Goal: Submit feedback/report problem: Submit feedback/report problem

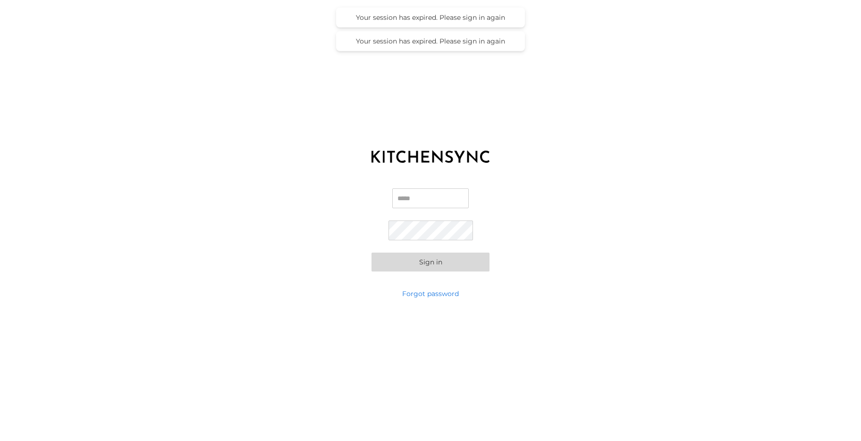
type input "**********"
click at [423, 262] on button "Sign in" at bounding box center [430, 261] width 118 height 19
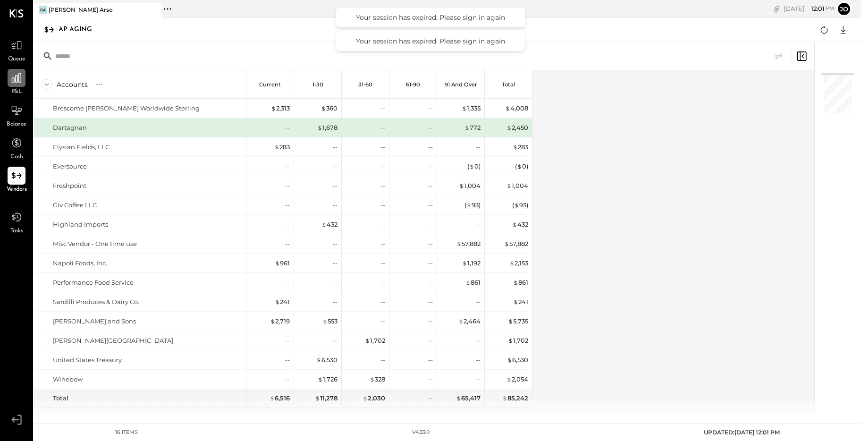
click at [20, 84] on icon at bounding box center [16, 78] width 12 height 12
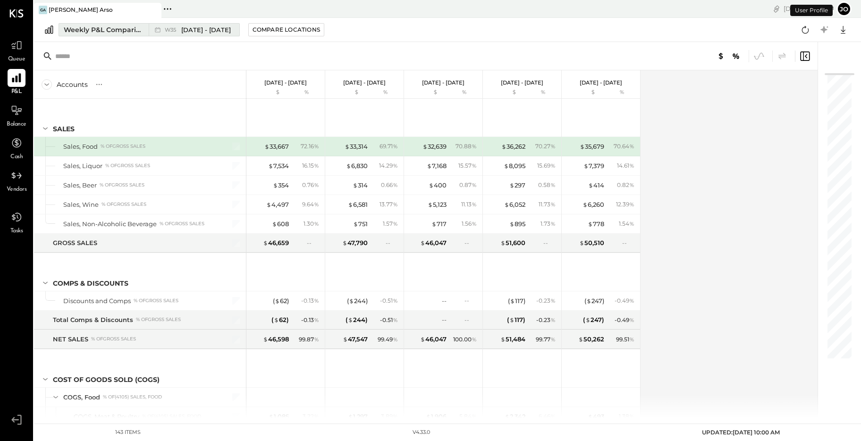
click at [179, 34] on div "W35 [DATE] - [DATE]" at bounding box center [192, 30] width 86 height 12
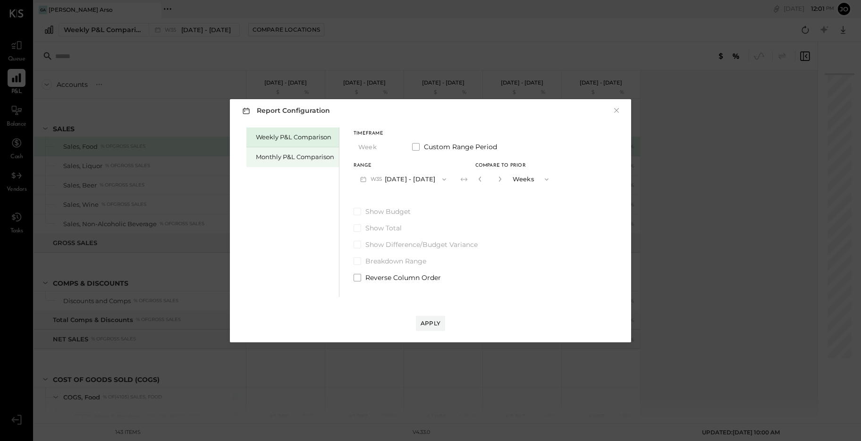
click at [299, 162] on div "Monthly P&L Comparison" at bounding box center [292, 157] width 92 height 20
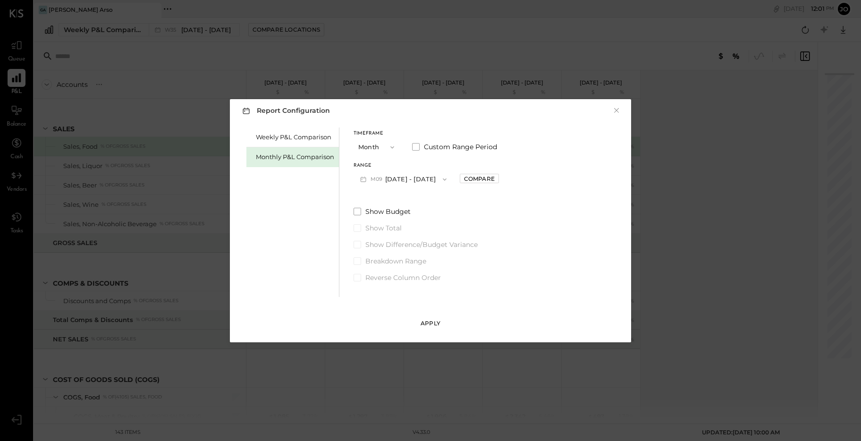
click at [429, 320] on div "Apply" at bounding box center [430, 323] width 20 height 8
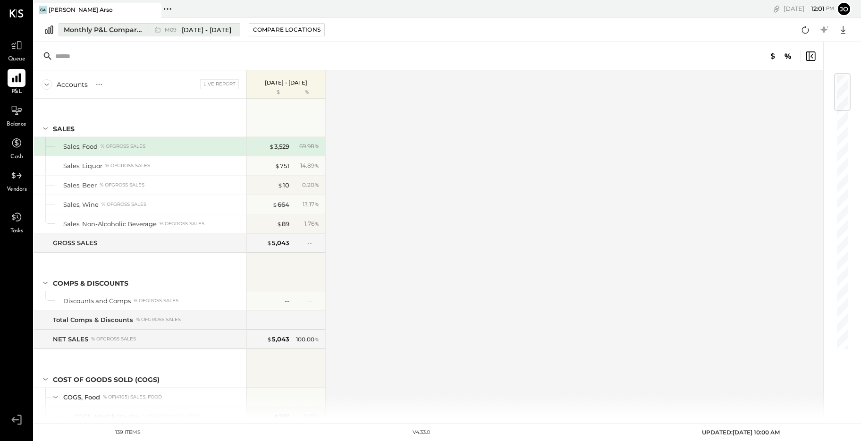
click at [176, 31] on span "M09" at bounding box center [172, 29] width 15 height 5
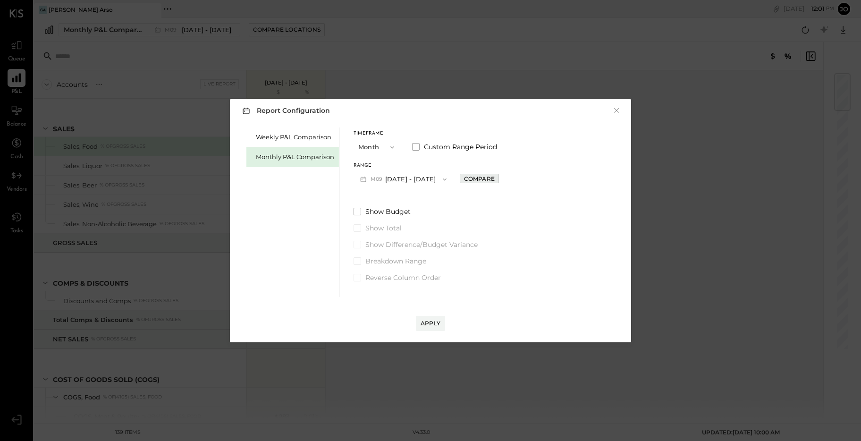
click at [473, 177] on div "Compare" at bounding box center [479, 179] width 31 height 8
click at [432, 321] on div "Apply" at bounding box center [430, 323] width 20 height 8
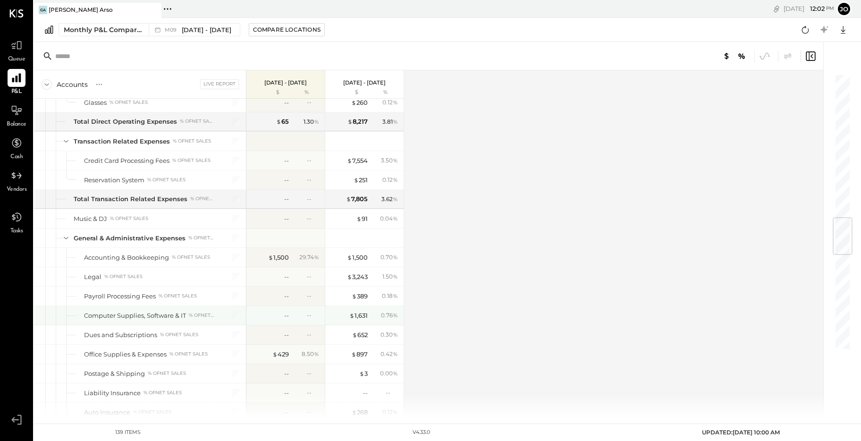
scroll to position [1259, 0]
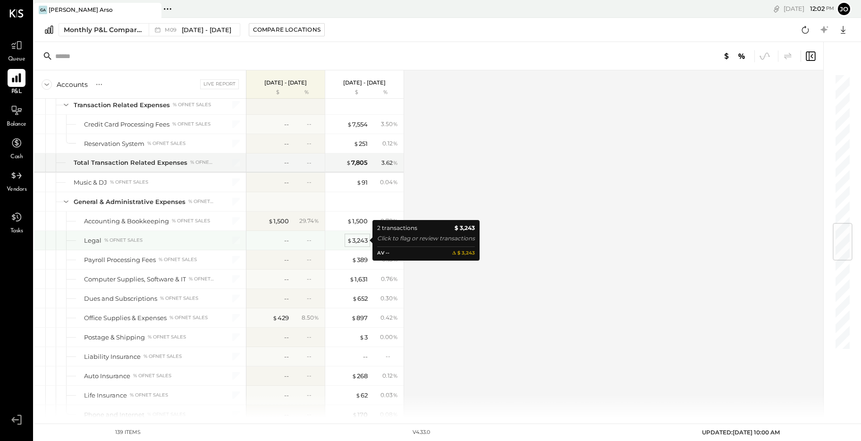
click at [361, 242] on div "$ 3,243" at bounding box center [357, 240] width 21 height 9
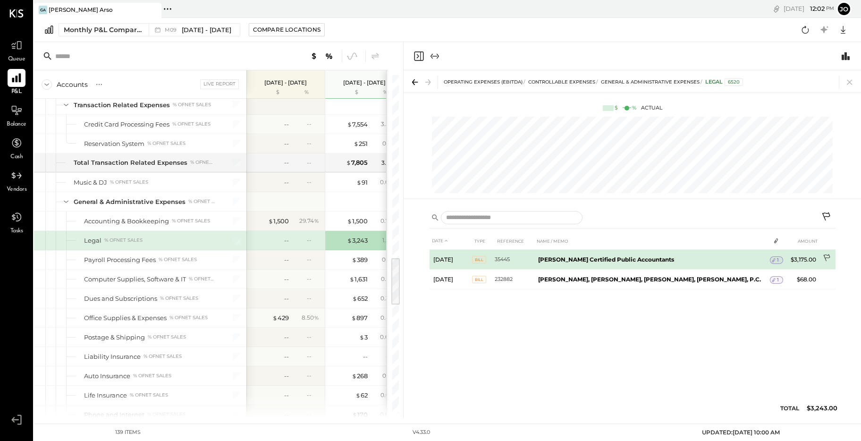
click at [823, 258] on icon at bounding box center [826, 258] width 9 height 9
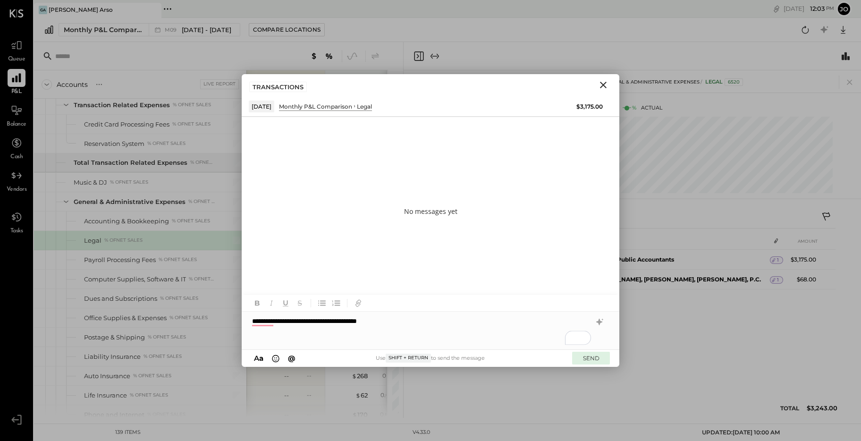
click at [591, 353] on button "SEND" at bounding box center [591, 357] width 38 height 13
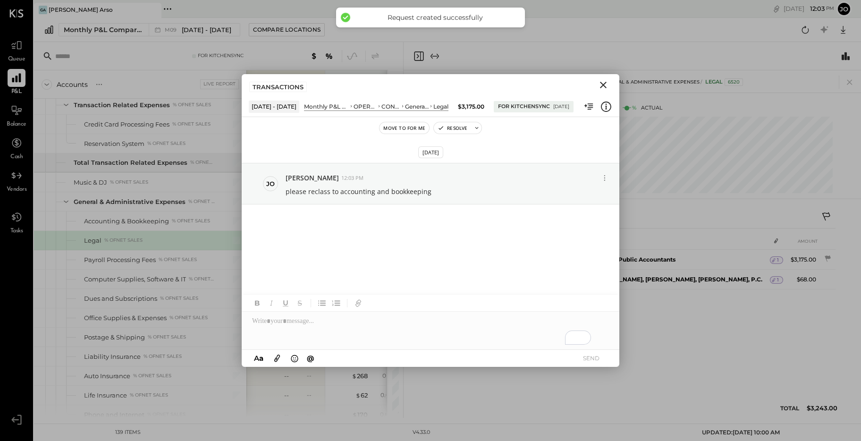
click at [606, 86] on icon "Close" at bounding box center [602, 84] width 11 height 11
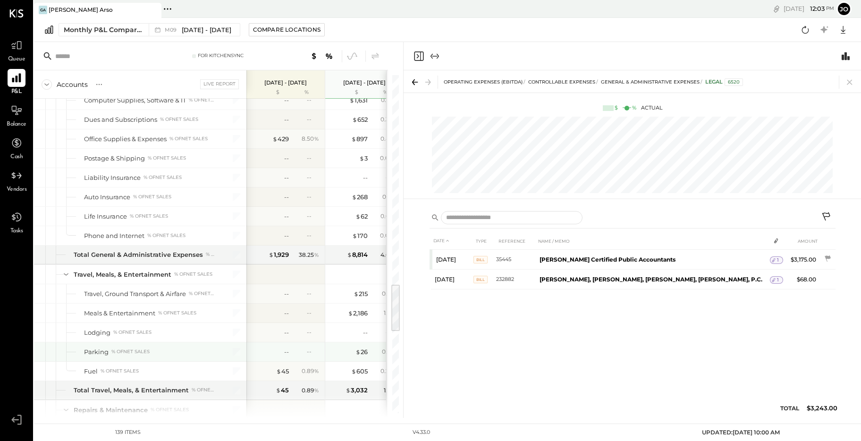
scroll to position [1439, 0]
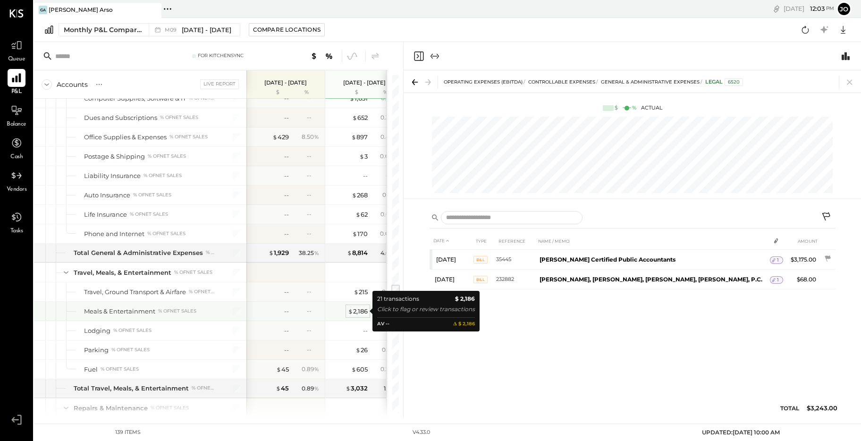
click at [364, 311] on div "$ 2,186" at bounding box center [358, 311] width 20 height 9
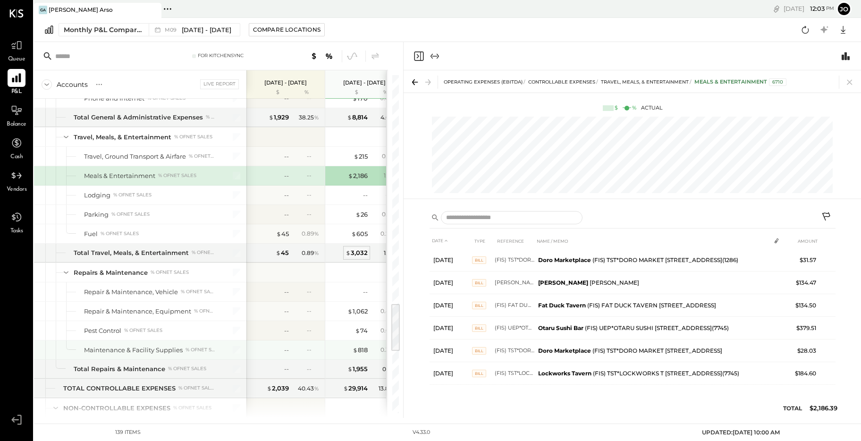
scroll to position [1599, 0]
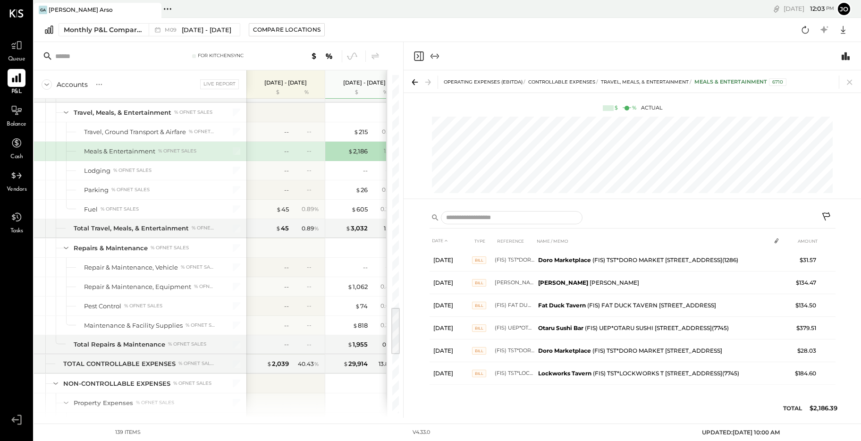
click at [848, 89] on div "OPERATING EXPENSES (EBITDA) CONTROLLABLE EXPENSES Travel, Meals, & Entertainmen…" at bounding box center [631, 81] width 457 height 22
click at [847, 82] on icon at bounding box center [849, 81] width 13 height 13
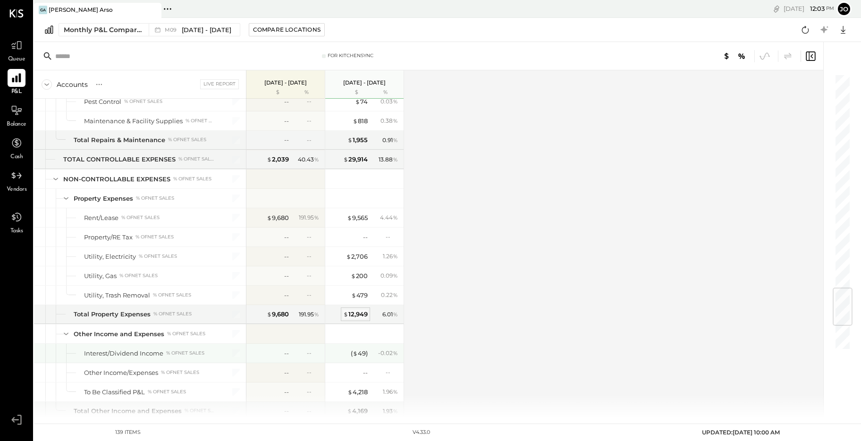
scroll to position [1805, 0]
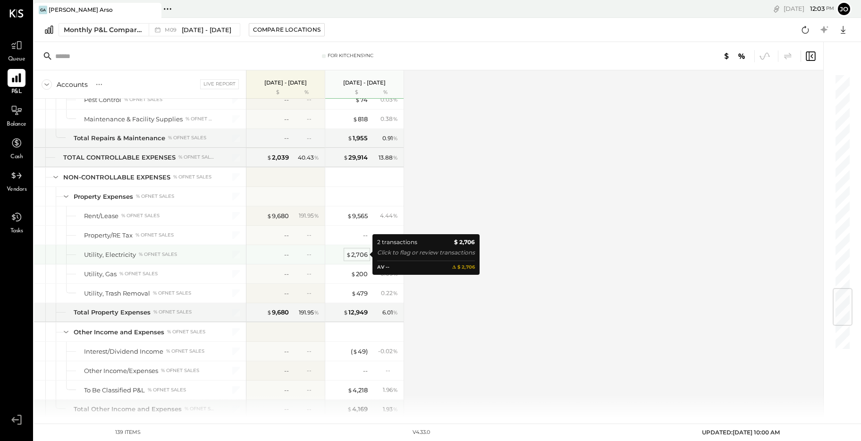
click at [359, 254] on div "$ 2,706" at bounding box center [357, 254] width 22 height 9
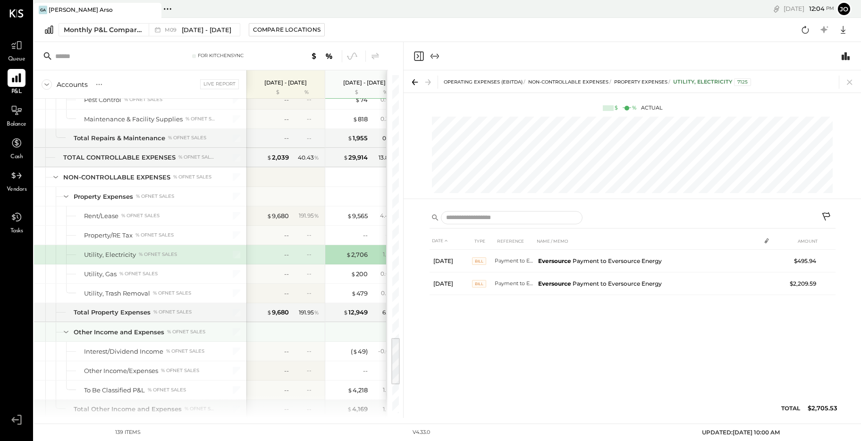
scroll to position [1868, 0]
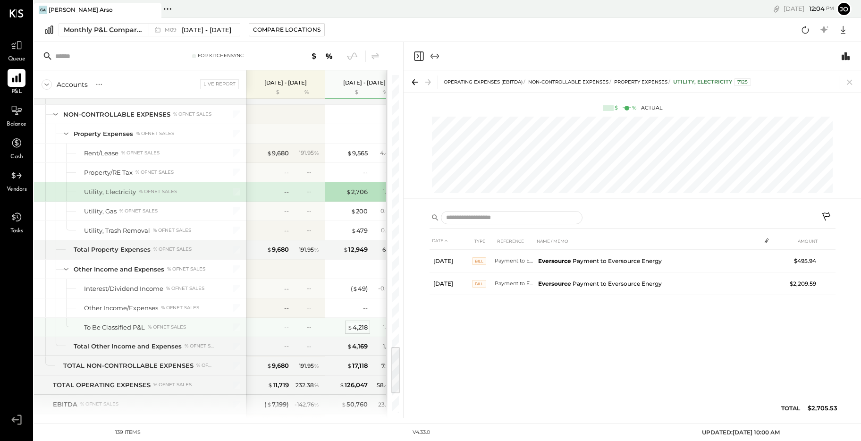
click at [362, 324] on div "$ 4,218" at bounding box center [357, 327] width 20 height 9
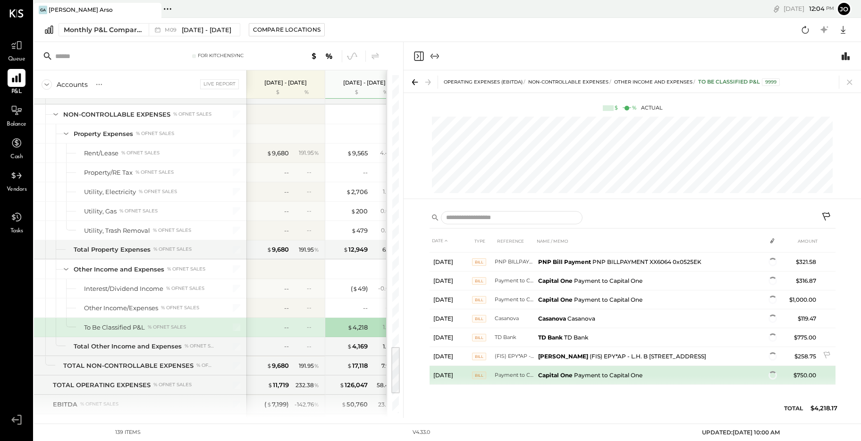
scroll to position [46, 0]
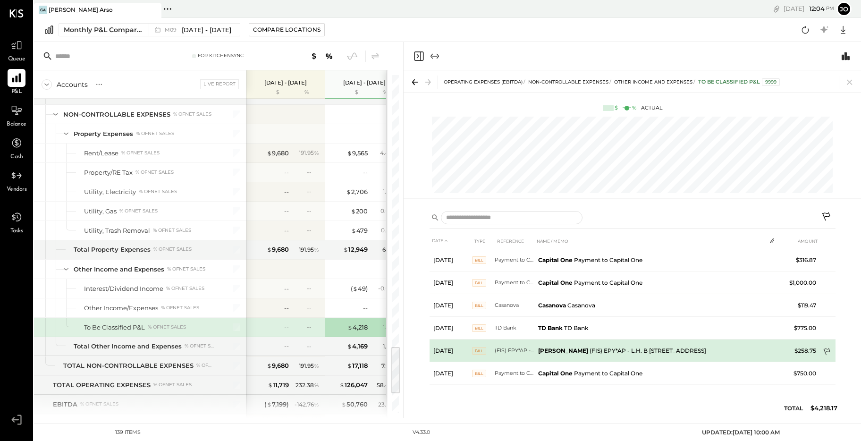
click at [826, 351] on icon at bounding box center [826, 351] width 7 height 7
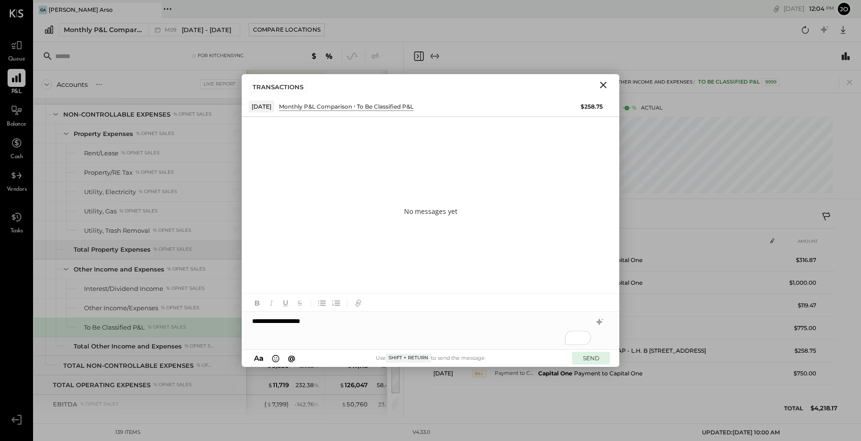
click at [592, 354] on button "SEND" at bounding box center [591, 357] width 38 height 13
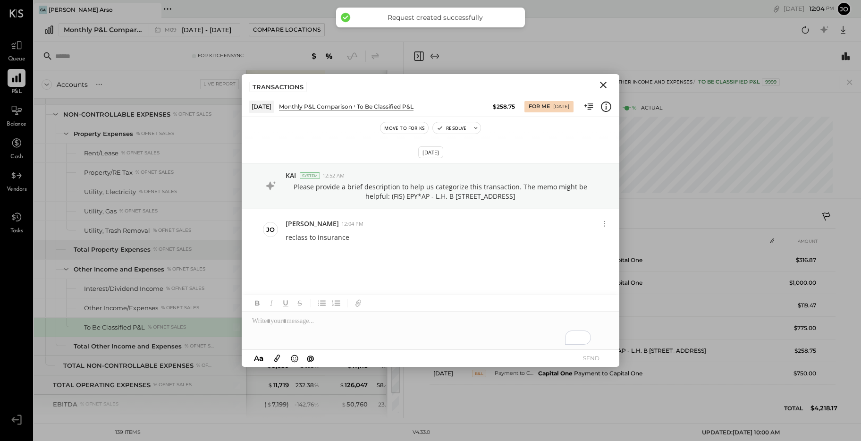
click at [598, 84] on icon "Close" at bounding box center [602, 84] width 11 height 11
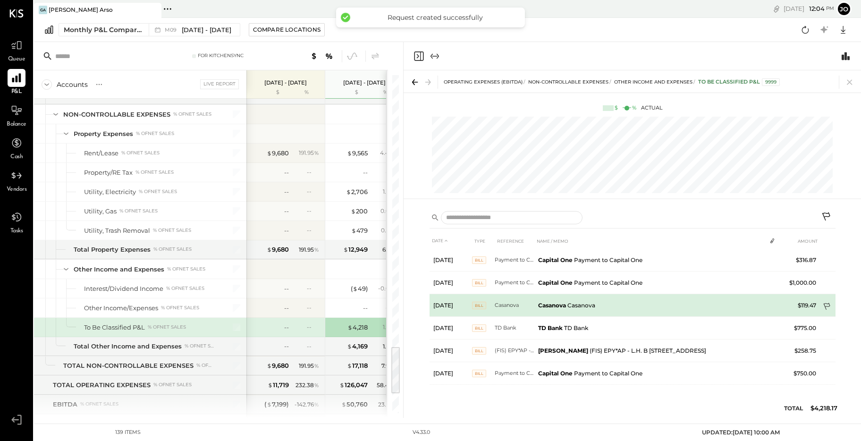
click at [825, 306] on icon at bounding box center [826, 306] width 7 height 7
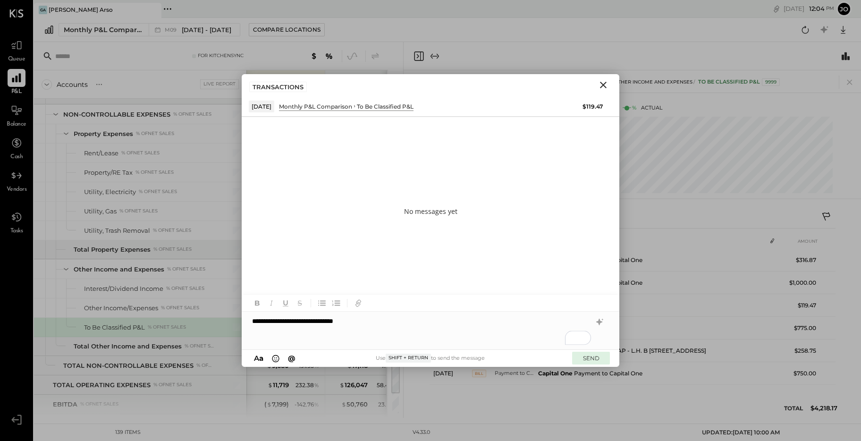
click at [597, 356] on button "SEND" at bounding box center [591, 357] width 38 height 13
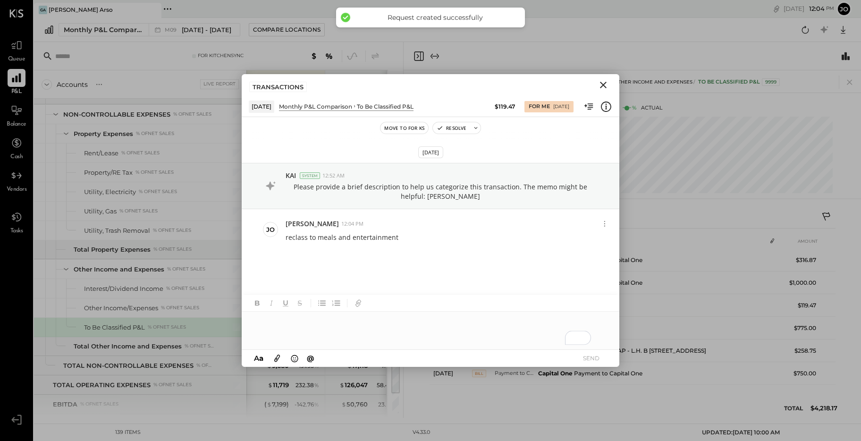
click at [605, 83] on icon "Close" at bounding box center [603, 85] width 7 height 7
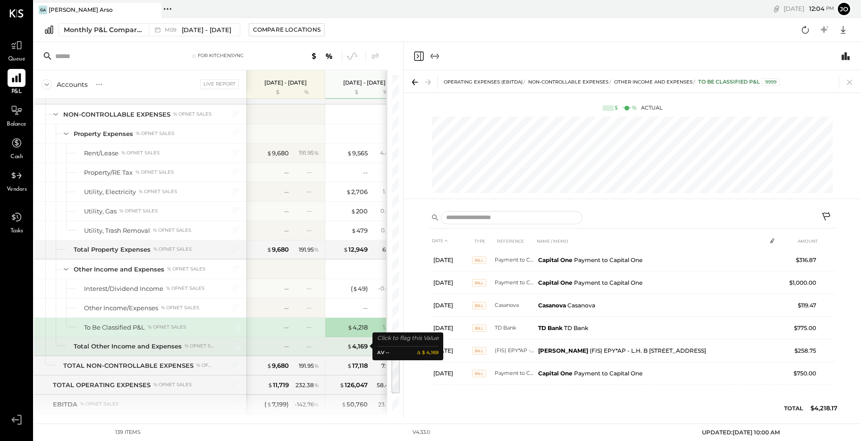
scroll to position [1880, 0]
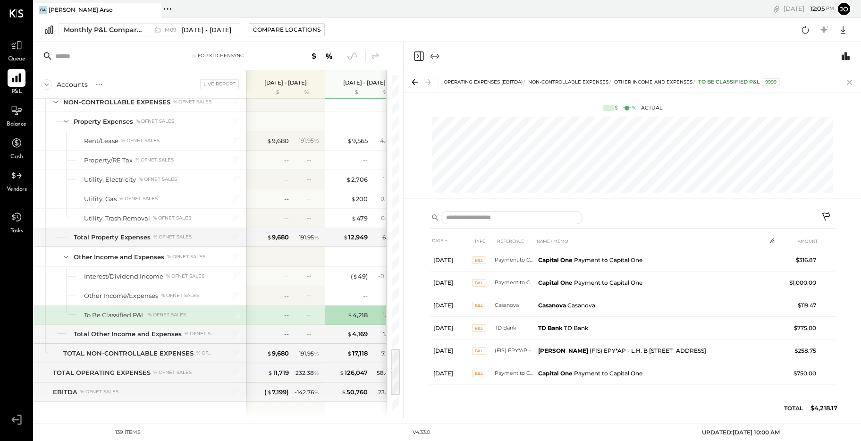
click at [849, 79] on icon at bounding box center [849, 81] width 13 height 13
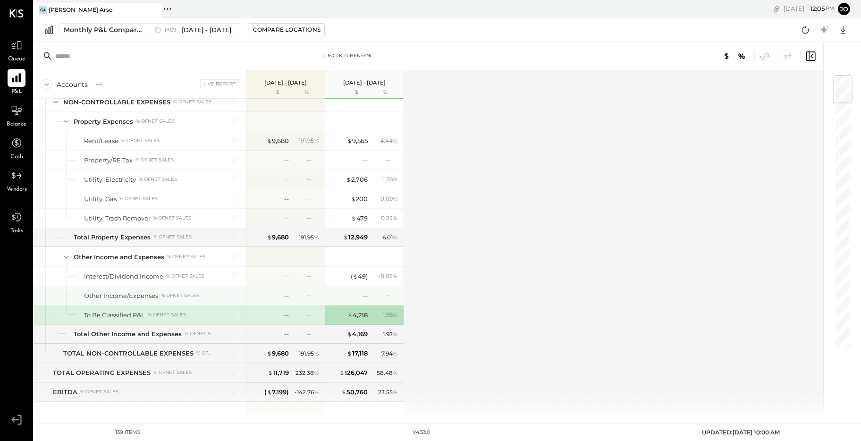
scroll to position [748, 0]
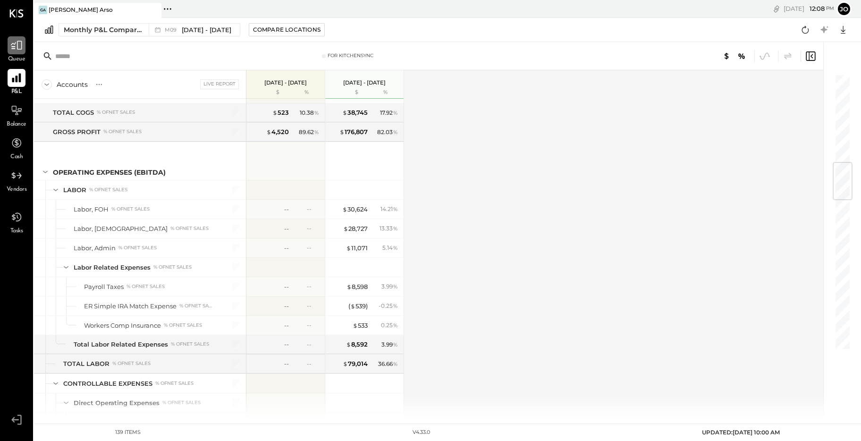
click at [17, 48] on icon at bounding box center [16, 45] width 11 height 9
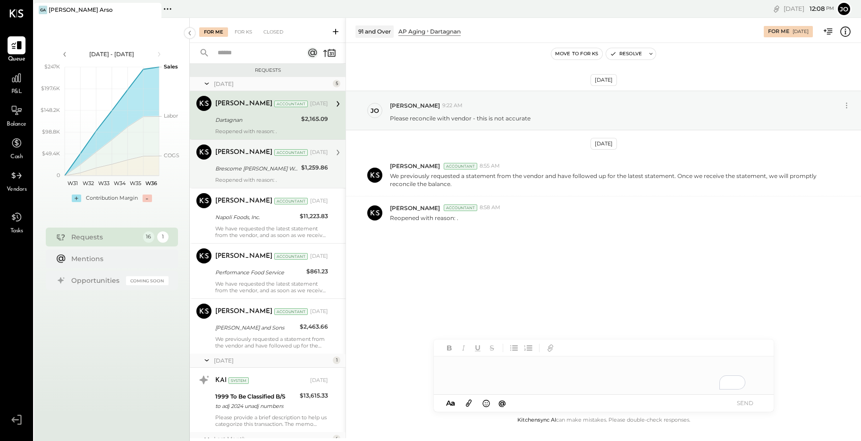
click at [243, 164] on div "Brescome [PERSON_NAME] Worldwide Sterling" at bounding box center [256, 168] width 83 height 9
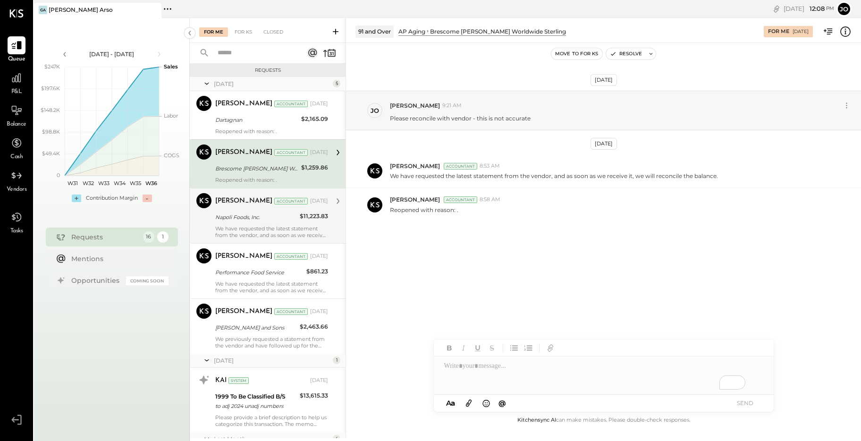
click at [255, 212] on div "Napoli Foods, Inc." at bounding box center [256, 216] width 82 height 9
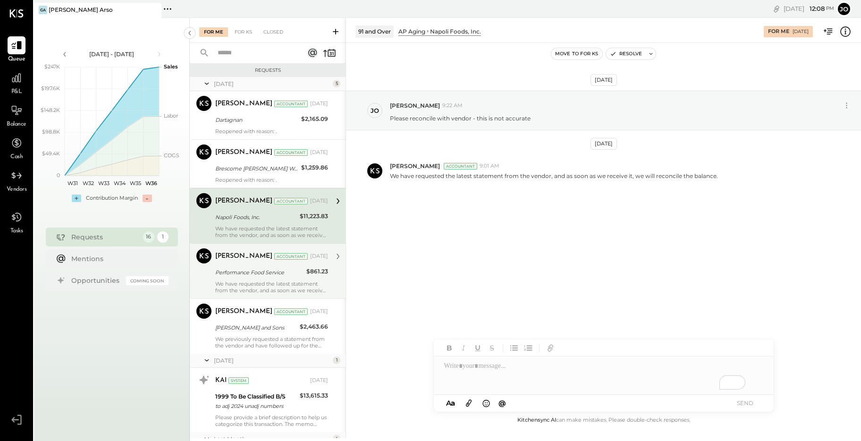
click at [256, 268] on div "Performance Food Service" at bounding box center [259, 271] width 88 height 9
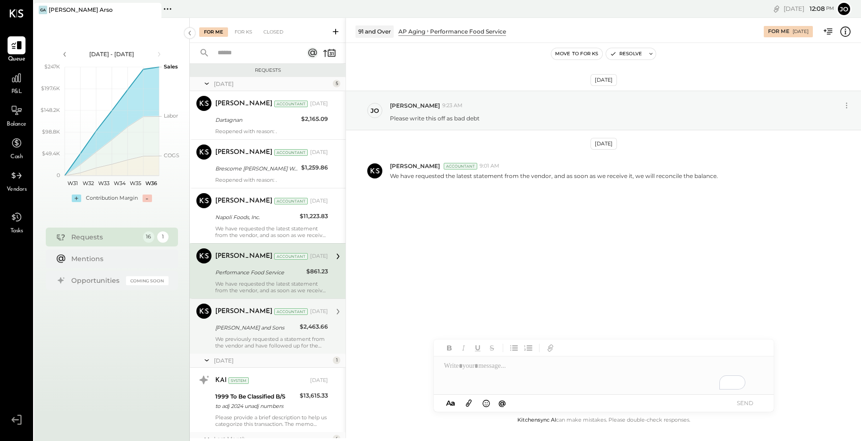
click at [257, 322] on div "[PERSON_NAME] and Sons" at bounding box center [256, 327] width 82 height 11
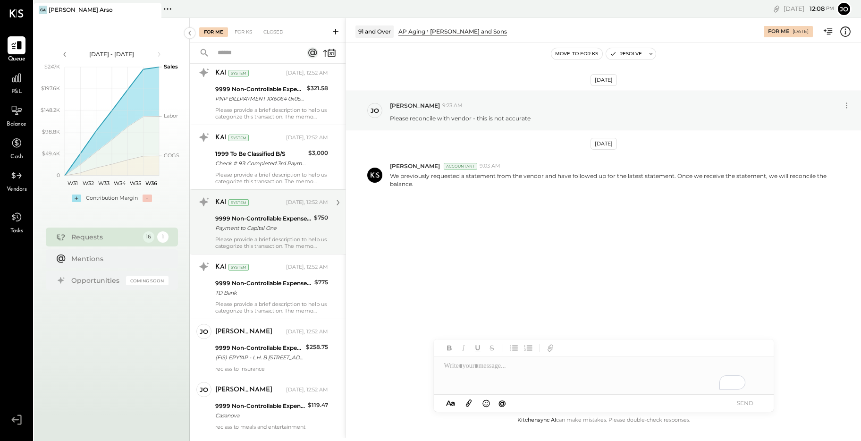
scroll to position [681, 0]
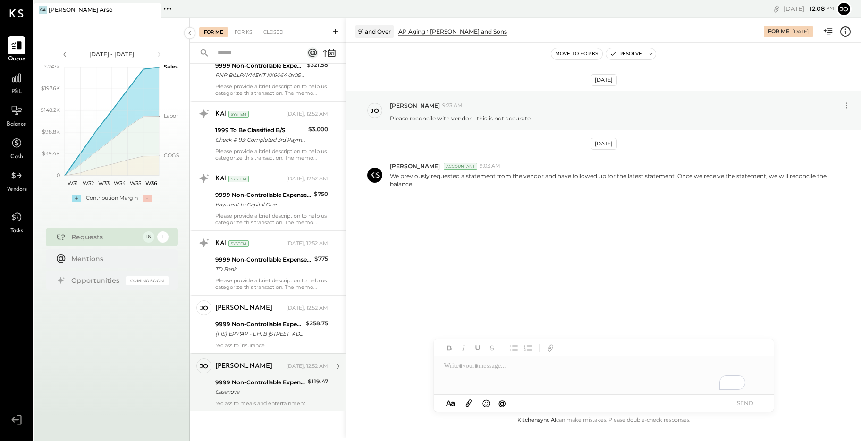
click at [260, 372] on div "[PERSON_NAME] [DATE], 12:52 AM" at bounding box center [271, 365] width 113 height 13
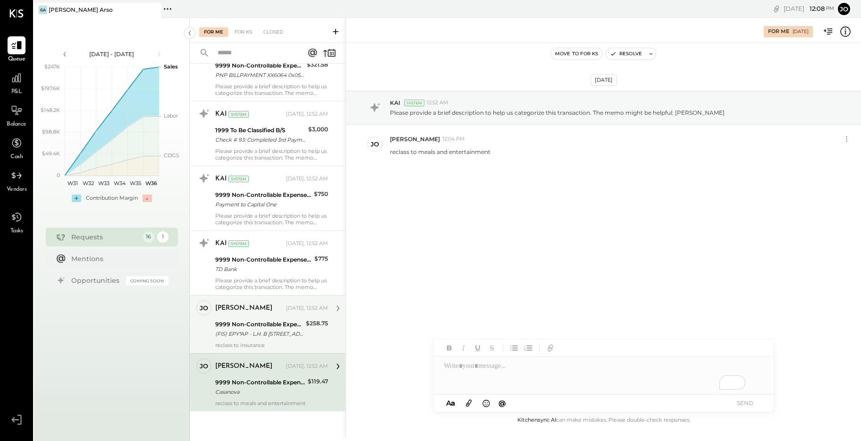
click at [264, 330] on div "(FIS) EPY*AP - L.H. B [STREET_ADDRESS]" at bounding box center [259, 333] width 88 height 9
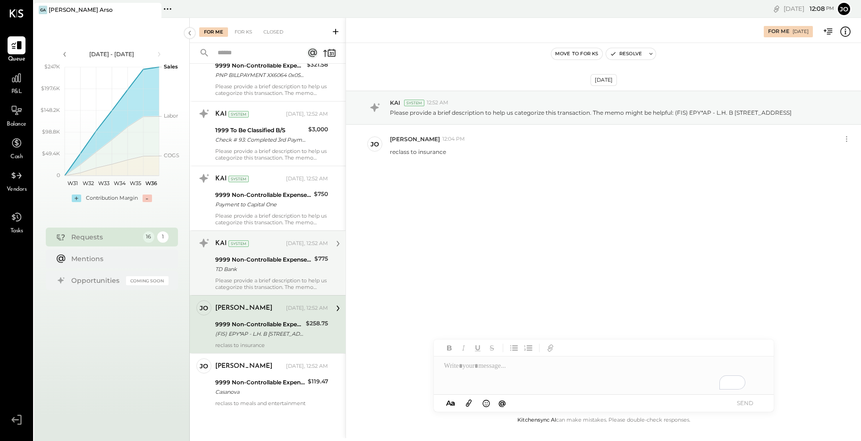
click at [263, 287] on div "Please provide a brief description to help us categorize this transaction. The …" at bounding box center [271, 283] width 113 height 13
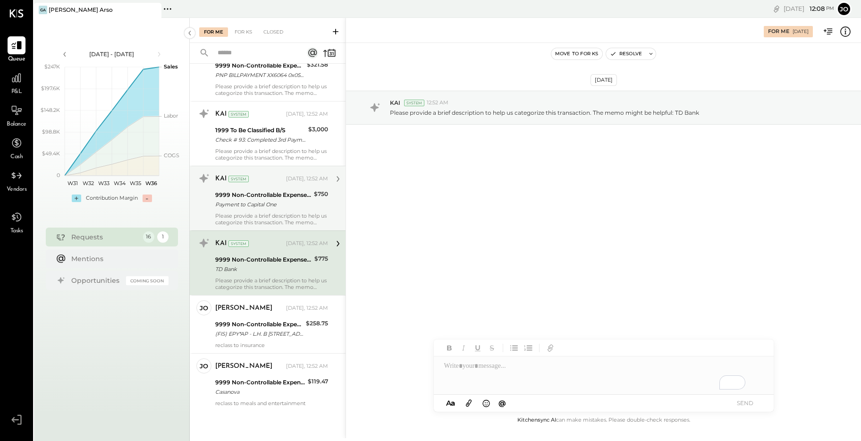
click at [254, 198] on div "9999 Non-Controllable Expenses:Other Income and Expenses:To Be Classified P&L" at bounding box center [263, 194] width 96 height 9
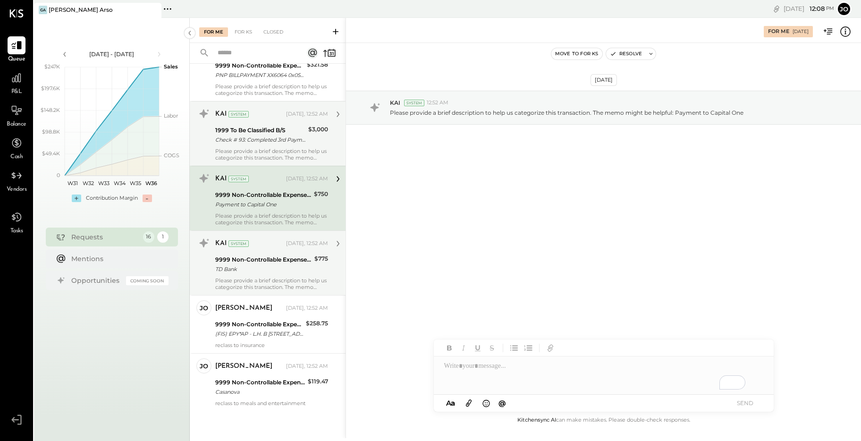
click at [259, 149] on div "Please provide a brief description to help us categorize this transaction. The …" at bounding box center [271, 154] width 113 height 13
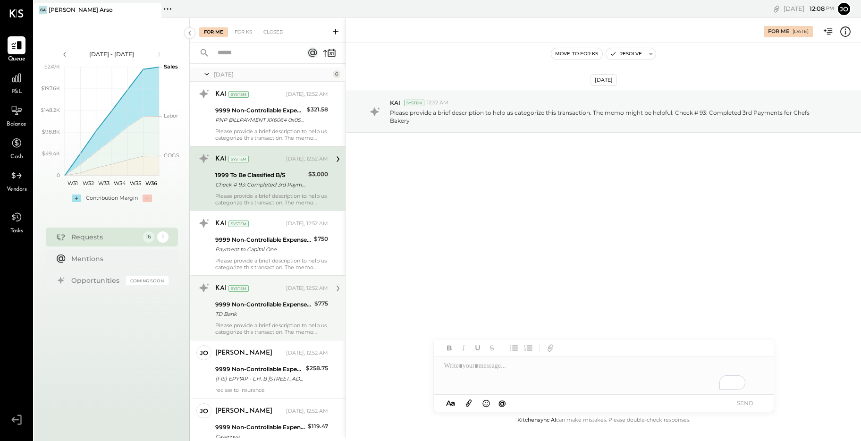
scroll to position [367, 0]
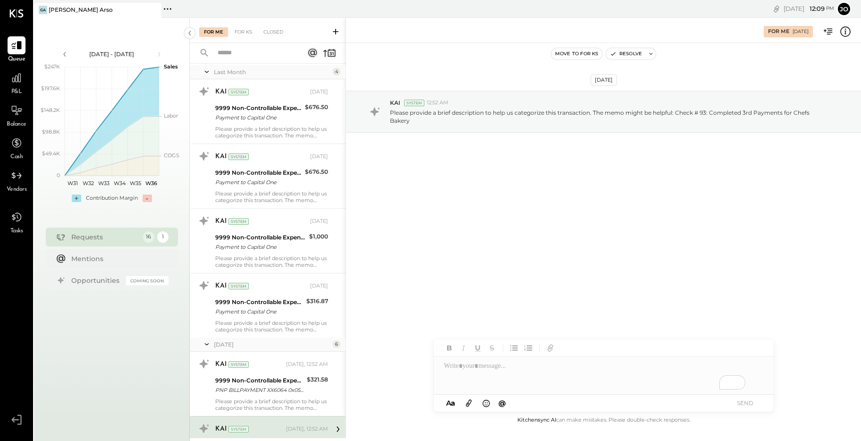
click at [483, 371] on div "To enrich screen reader interactions, please activate Accessibility in Grammarl…" at bounding box center [604, 375] width 340 height 38
click at [752, 407] on button "SEND" at bounding box center [745, 402] width 38 height 13
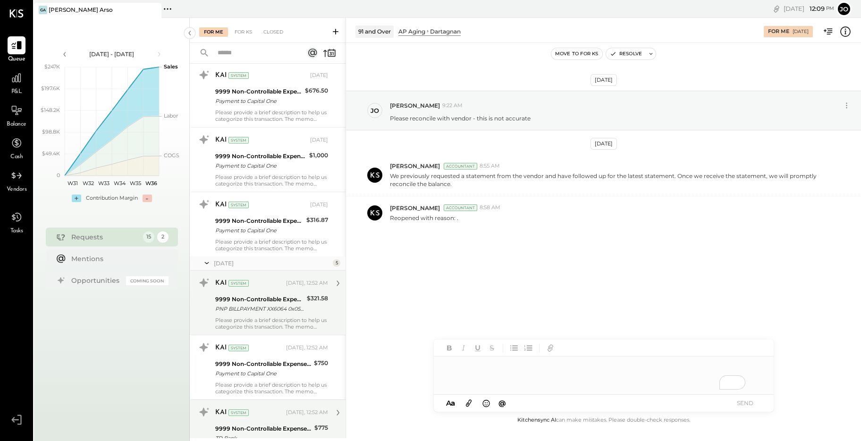
scroll to position [445, 0]
click at [268, 292] on div "KAI System [DATE], 12:52 AM" at bounding box center [271, 286] width 113 height 16
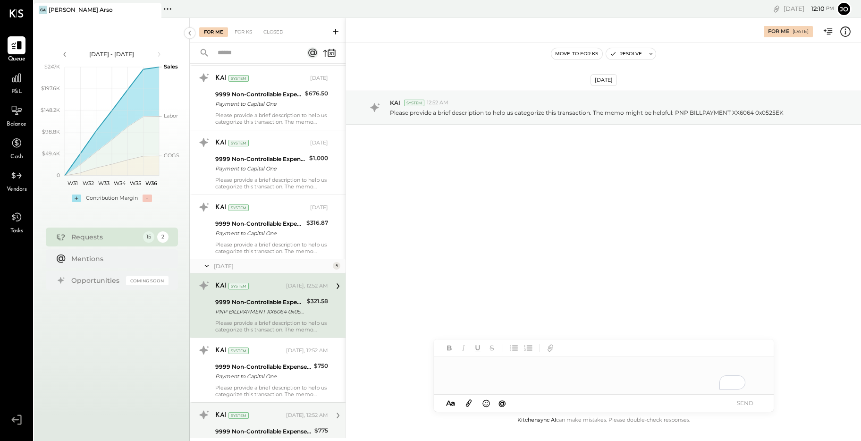
click at [518, 365] on div "To enrich screen reader interactions, please activate Accessibility in Grammarl…" at bounding box center [604, 375] width 340 height 38
drag, startPoint x: 663, startPoint y: 364, endPoint x: 512, endPoint y: 367, distance: 151.5
click at [512, 367] on div "**********" at bounding box center [604, 375] width 340 height 38
click at [602, 365] on div "**********" at bounding box center [604, 375] width 340 height 38
drag, startPoint x: 524, startPoint y: 366, endPoint x: 472, endPoint y: 368, distance: 52.4
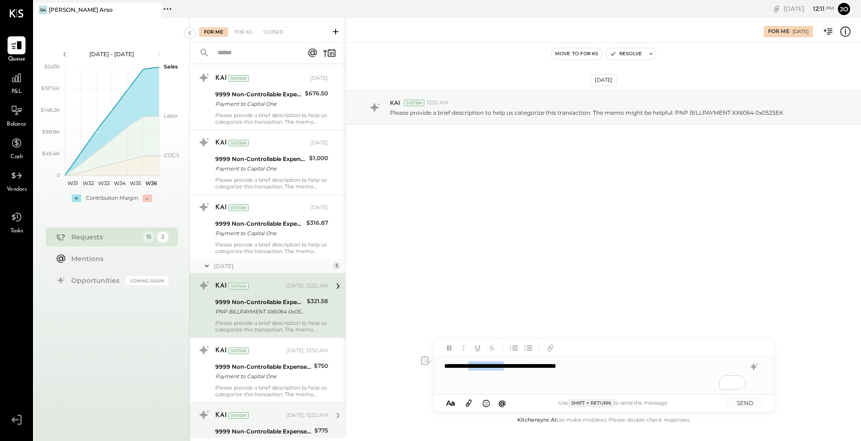
click at [472, 368] on div "**********" at bounding box center [604, 375] width 340 height 38
click at [646, 365] on div "**********" at bounding box center [604, 375] width 340 height 38
click at [748, 407] on button "SEND" at bounding box center [745, 402] width 38 height 13
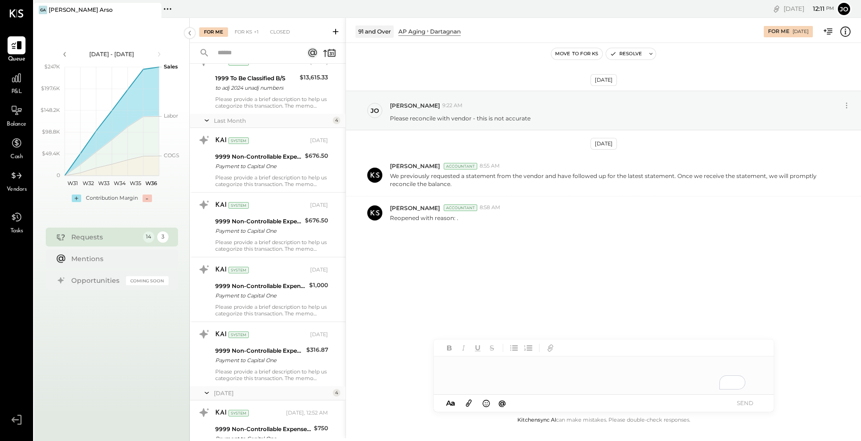
scroll to position [552, 0]
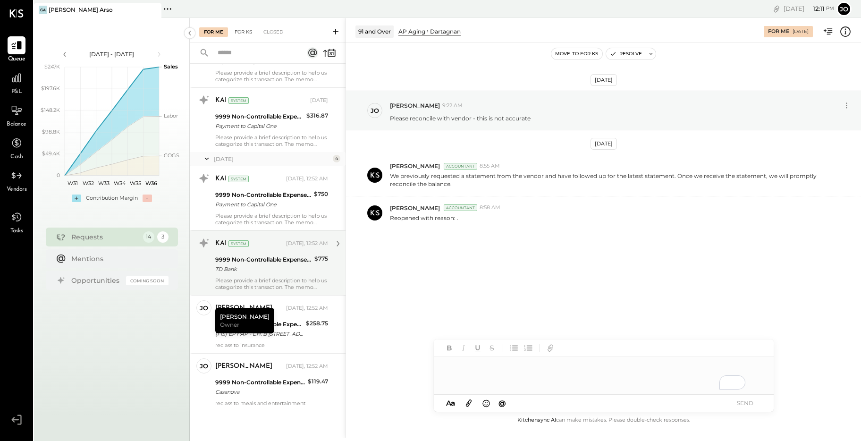
click at [247, 35] on div "For KS" at bounding box center [243, 31] width 27 height 9
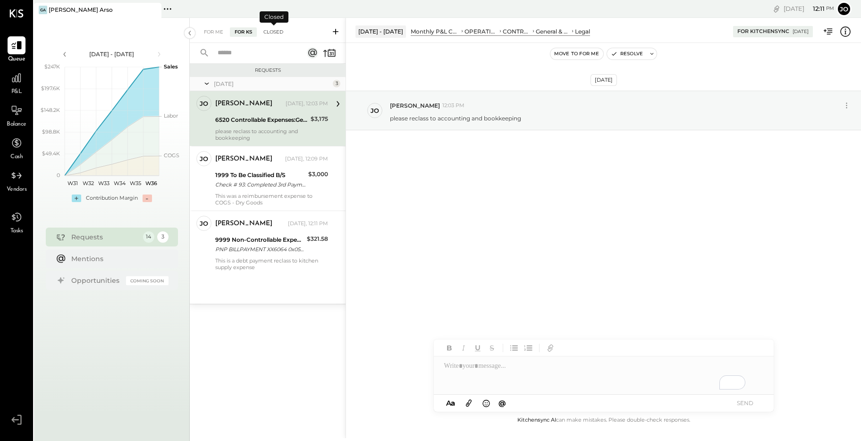
click at [267, 32] on div "Closed" at bounding box center [273, 31] width 29 height 9
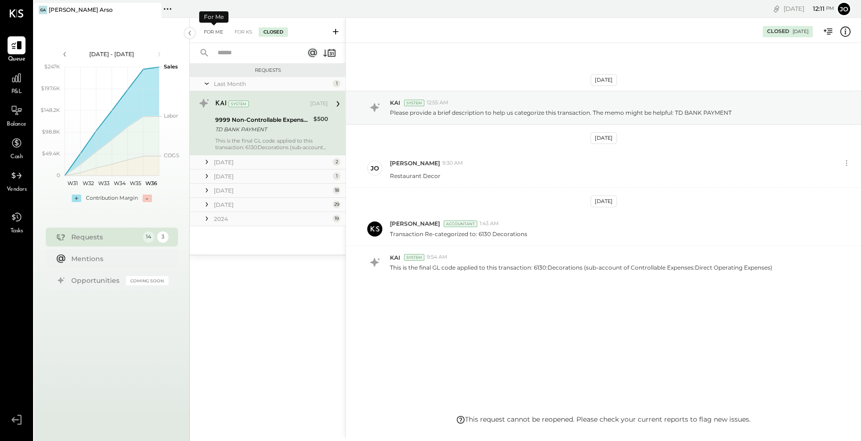
click at [208, 33] on div "For Me" at bounding box center [213, 31] width 29 height 9
